Goal: Submit feedback/report problem

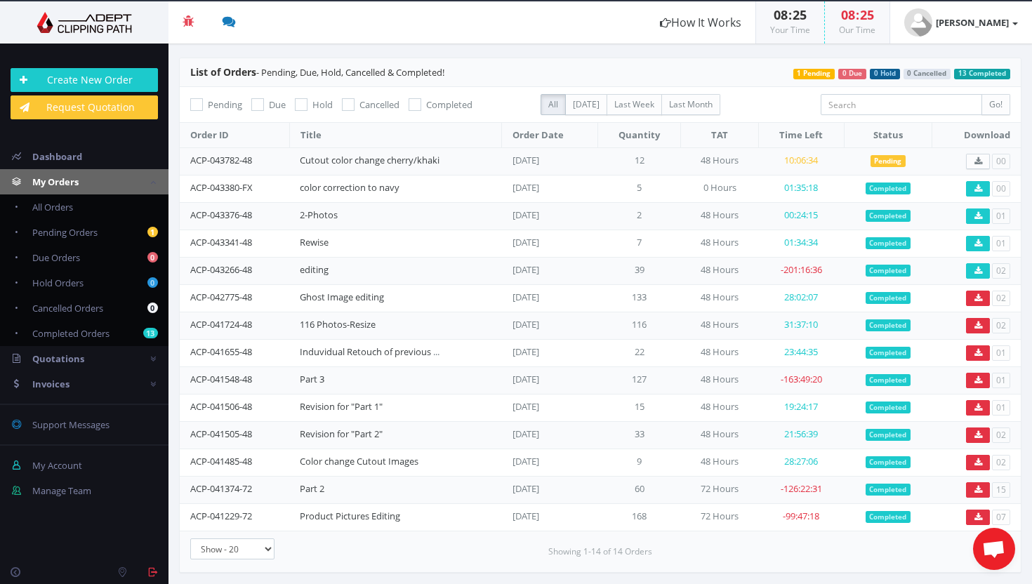
click at [0, 0] on section "Beta Credit US $124.50 Add Funds Withdraw Funds What's This? How It Works 08 : …" at bounding box center [516, 292] width 1032 height 584
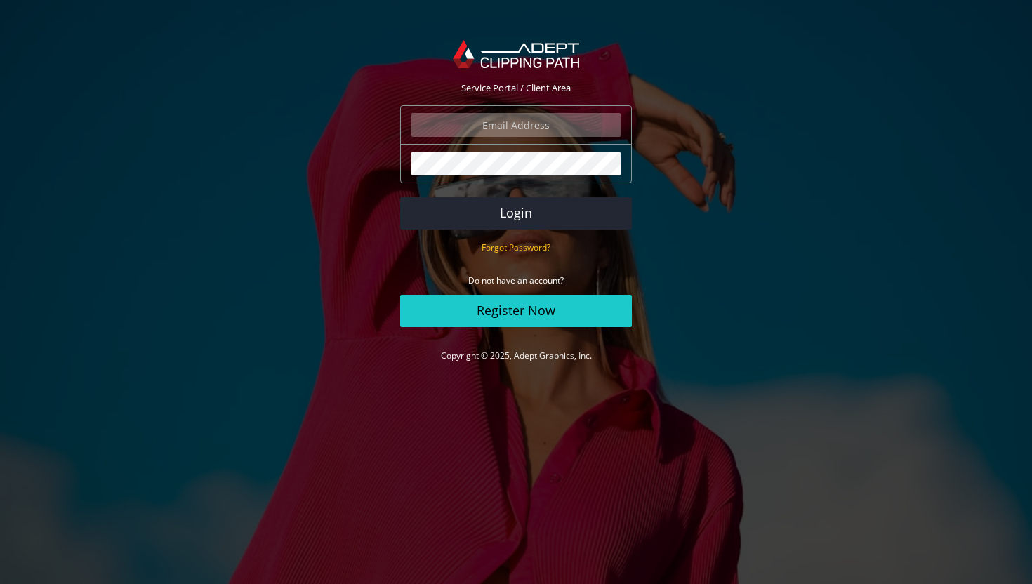
click at [539, 117] on input "email" at bounding box center [516, 125] width 209 height 24
type input "[EMAIL_ADDRESS][DOMAIN_NAME]"
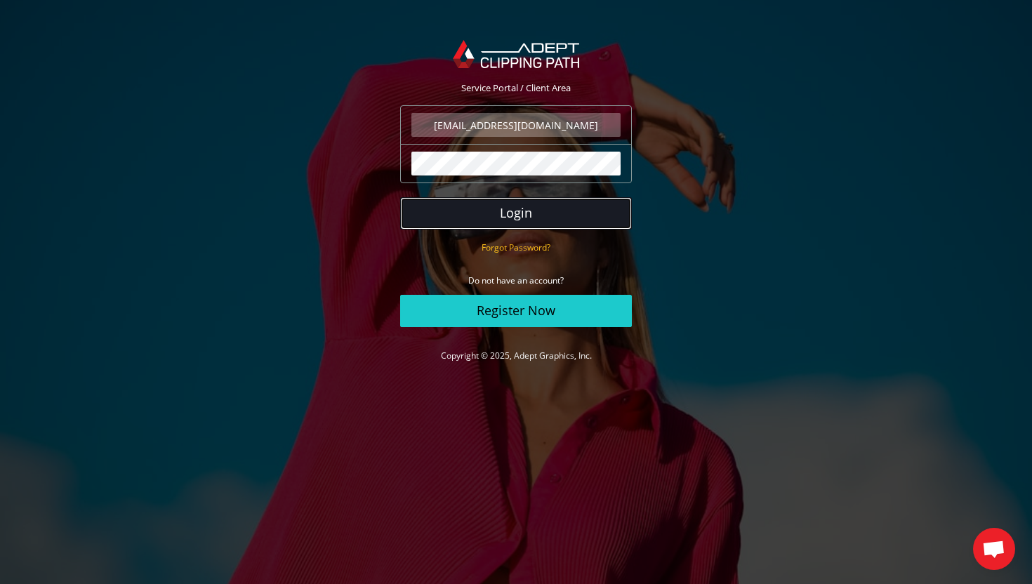
click at [484, 211] on button "Login" at bounding box center [516, 213] width 232 height 32
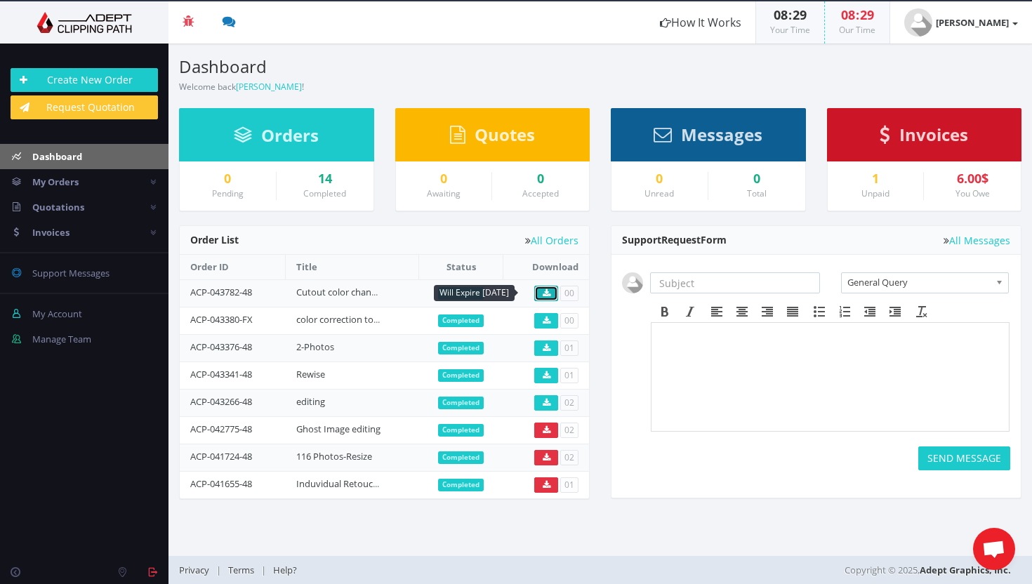
click at [544, 292] on icon at bounding box center [547, 293] width 8 height 8
click at [330, 289] on link "Cutout color change cherry/khaki" at bounding box center [366, 292] width 140 height 13
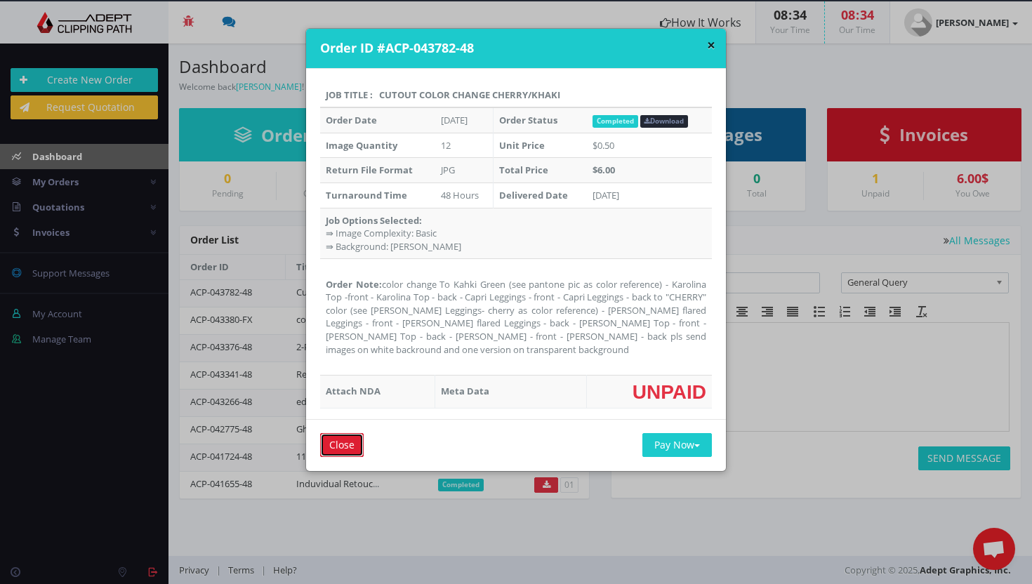
click at [340, 442] on input "Close" at bounding box center [342, 445] width 44 height 24
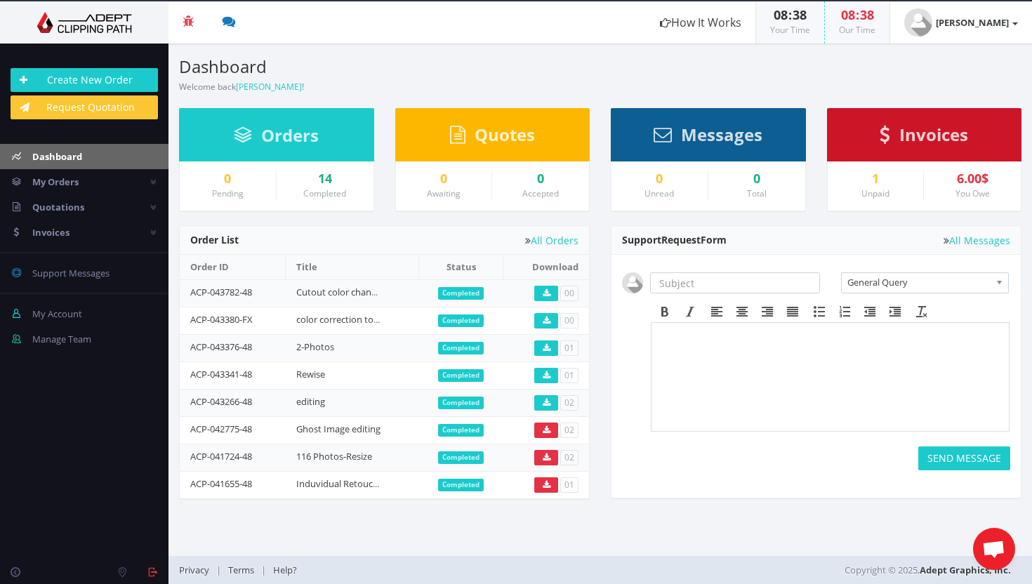
click at [688, 346] on body at bounding box center [830, 366] width 346 height 70
drag, startPoint x: 256, startPoint y: 295, endPoint x: 192, endPoint y: 289, distance: 64.9
click at [192, 289] on td "ACP-043782-48" at bounding box center [233, 293] width 106 height 27
copy link "ACP-043782-48"
click at [703, 327] on html at bounding box center [830, 365] width 357 height 84
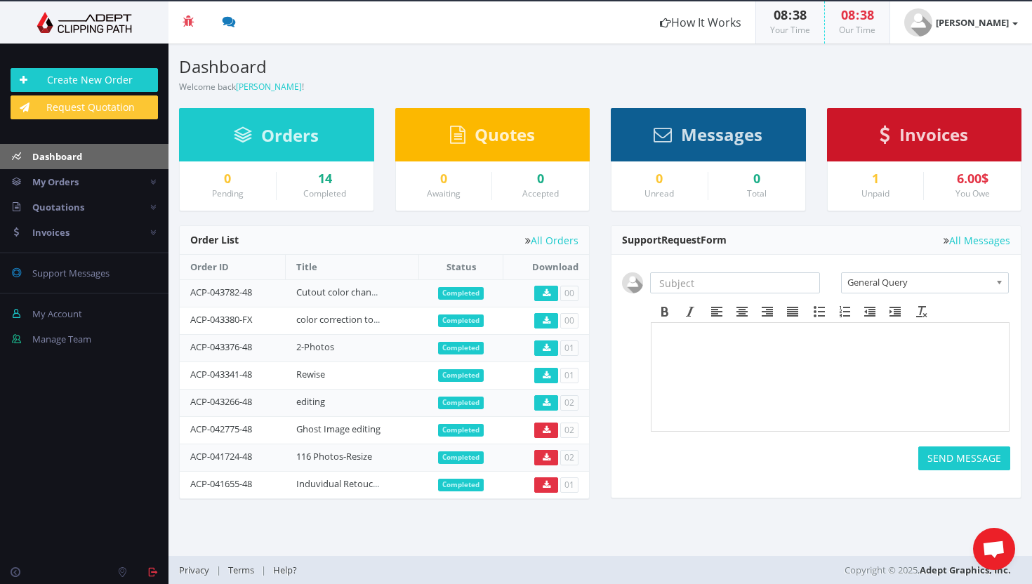
click at [671, 346] on body at bounding box center [830, 366] width 346 height 70
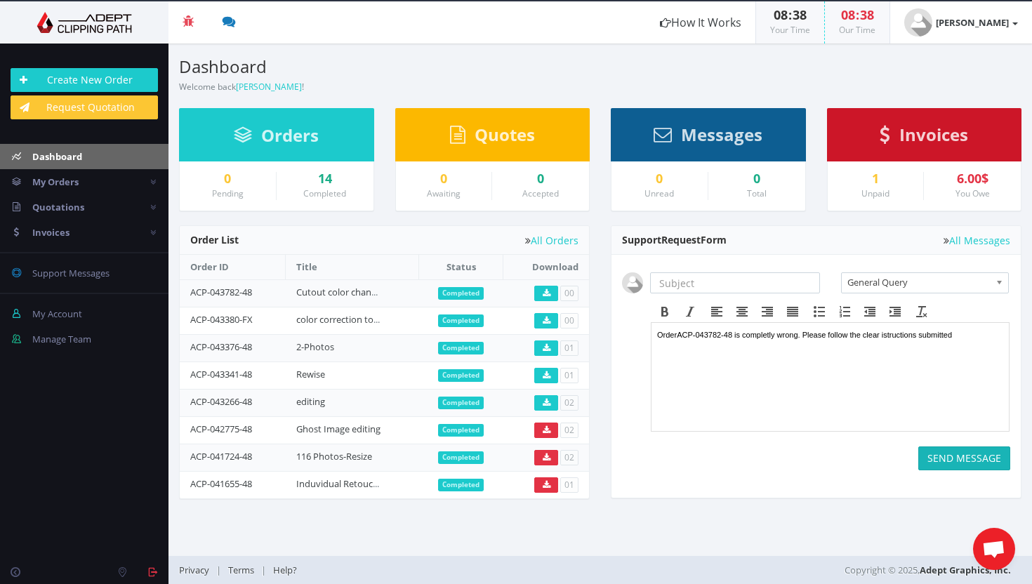
click at [946, 456] on button "SEND MESSAGE" at bounding box center [965, 459] width 92 height 24
click at [688, 281] on input "text" at bounding box center [735, 282] width 170 height 21
type input "√"
paste input "ACP-043782-48"
type input "ACP-043782-48 - WRONG"
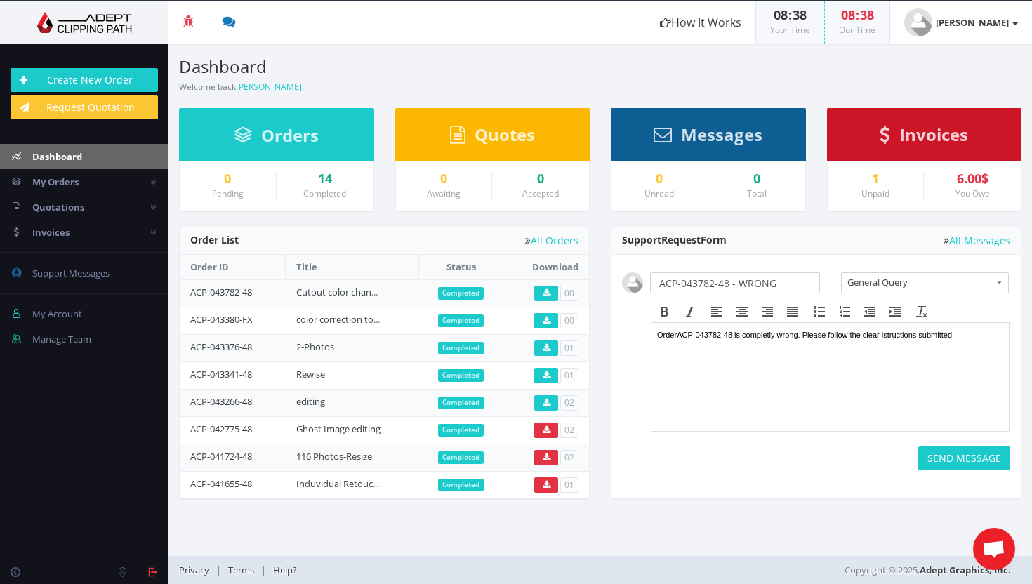
click at [784, 379] on body "Order ACP-043782-48 is completly wrong. Please follow the clear istructions sub…" at bounding box center [830, 366] width 346 height 70
click at [963, 281] on span "General Query" at bounding box center [919, 282] width 143 height 18
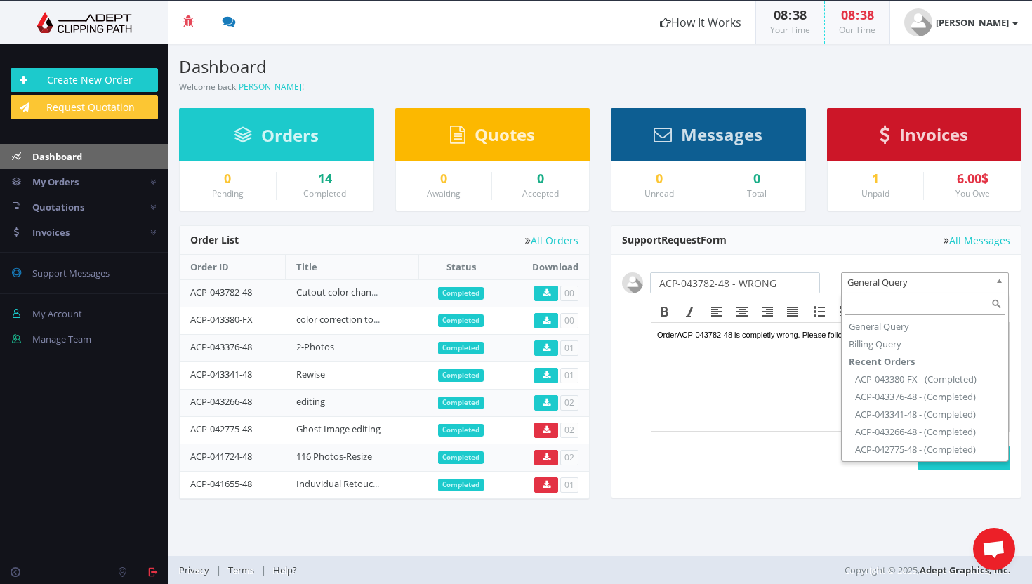
click at [801, 407] on html "Order ACP-043782-48 is completly wrong. Please follow the clear istructions sub…" at bounding box center [830, 365] width 357 height 84
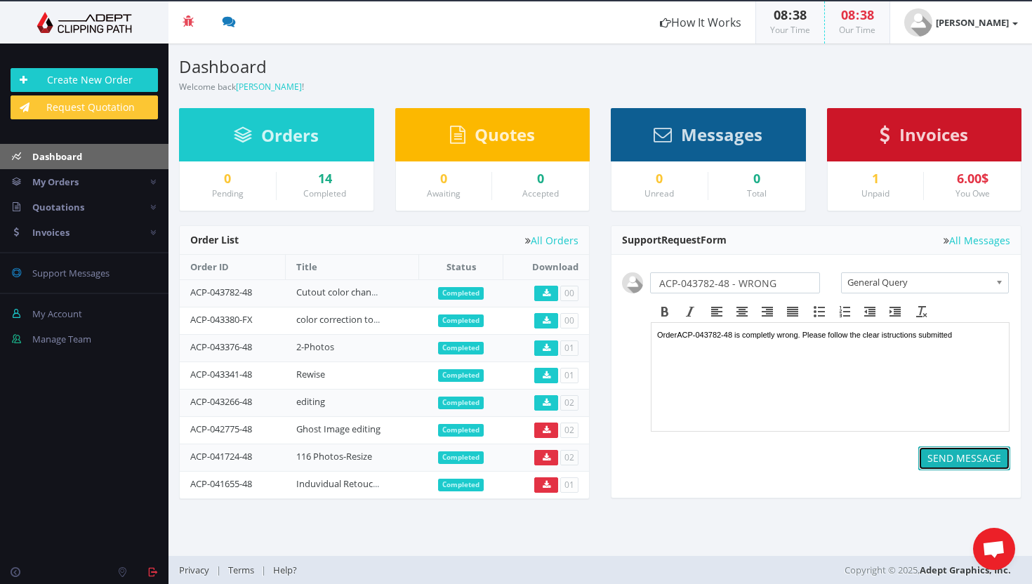
click at [962, 454] on button "SEND MESSAGE" at bounding box center [965, 459] width 92 height 24
